Goal: Task Accomplishment & Management: Manage account settings

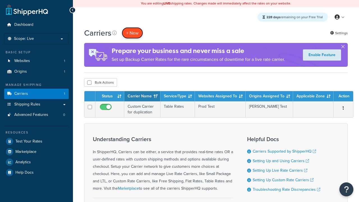
click at [132, 27] on button "+ New" at bounding box center [132, 32] width 21 height 11
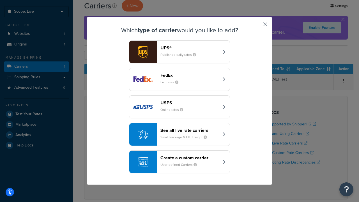
click at [189, 75] on header "FedEx" at bounding box center [189, 75] width 59 height 5
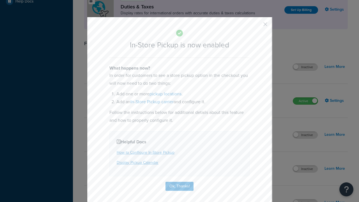
click at [257, 26] on button "button" at bounding box center [256, 26] width 1 height 1
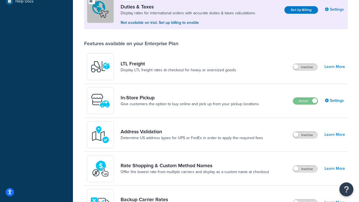
scroll to position [171, 0]
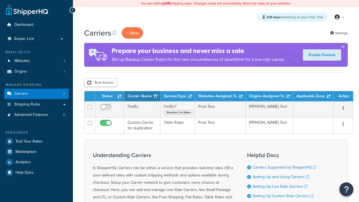
click at [89, 83] on input "checkbox" at bounding box center [89, 82] width 4 height 4
checkbox input "true"
click at [0, 0] on button "Delete" at bounding box center [0, 0] width 0 height 0
